Goal: Find specific page/section: Find specific page/section

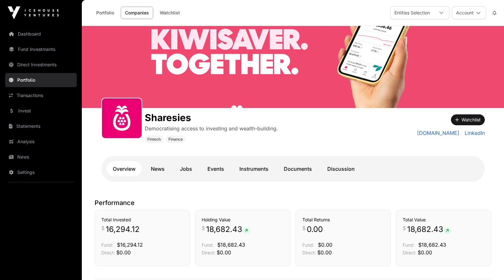
scroll to position [256, 0]
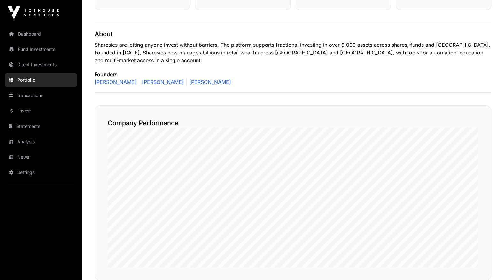
click at [25, 7] on img at bounding box center [33, 12] width 51 height 13
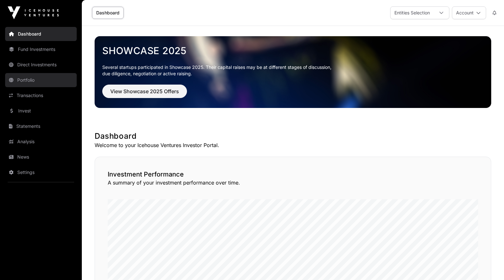
click at [32, 83] on link "Portfolio" at bounding box center [41, 80] width 72 height 14
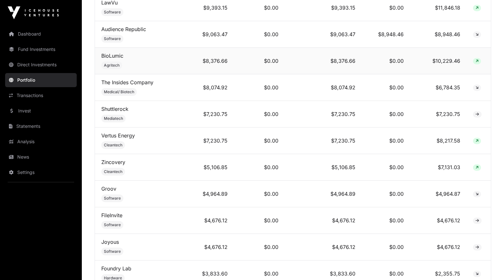
scroll to position [800, 0]
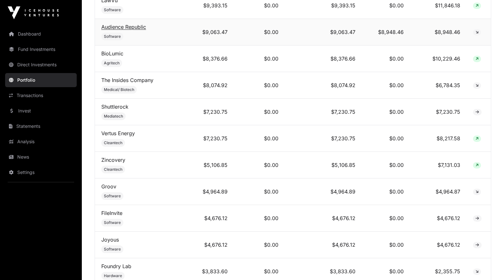
click at [133, 29] on link "Audience Republic" at bounding box center [123, 27] width 45 height 6
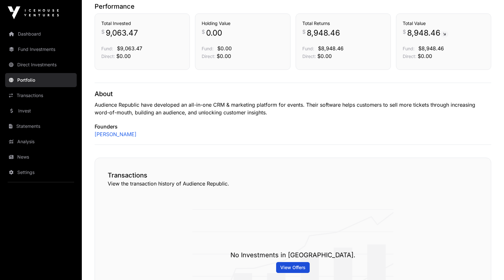
scroll to position [192, 0]
